Goal: Information Seeking & Learning: Learn about a topic

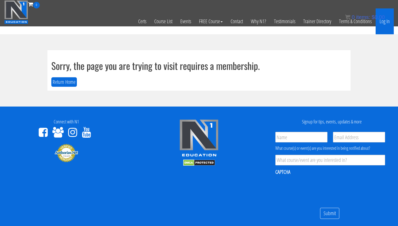
click at [388, 23] on link "Log In" at bounding box center [385, 21] width 18 height 26
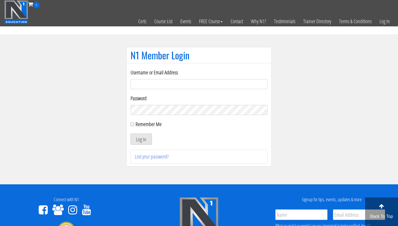
type input "[EMAIL_ADDRESS][DOMAIN_NAME]"
click at [140, 138] on button "Log In" at bounding box center [141, 138] width 21 height 11
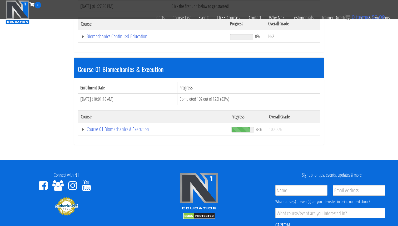
scroll to position [117, 0]
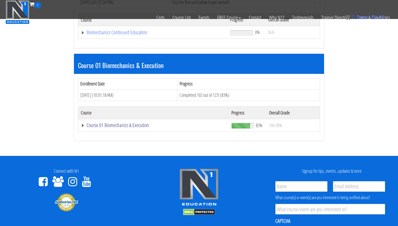
click at [124, 35] on link "Course 01 Biomechanics & Execution" at bounding box center [153, 32] width 144 height 5
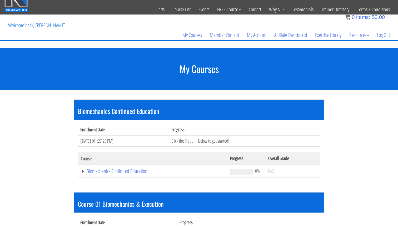
scroll to position [6, 0]
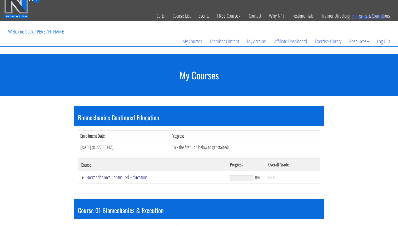
click at [134, 179] on link "Biomechanics Continued Education" at bounding box center [153, 177] width 144 height 5
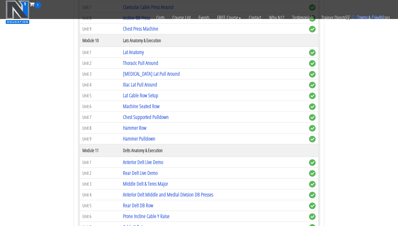
scroll to position [1021, 0]
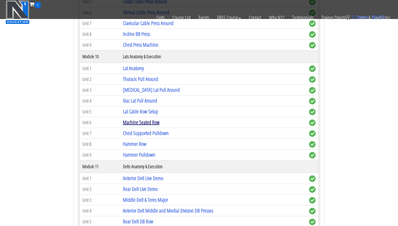
click at [150, 124] on link "Machine Seated Row" at bounding box center [141, 122] width 37 height 7
